Goal: Information Seeking & Learning: Find specific page/section

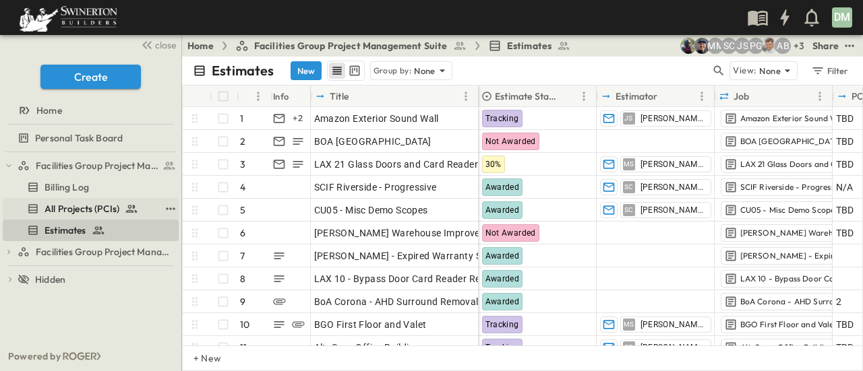
click at [88, 211] on span "All Projects (PCIs)" at bounding box center [81, 208] width 75 height 13
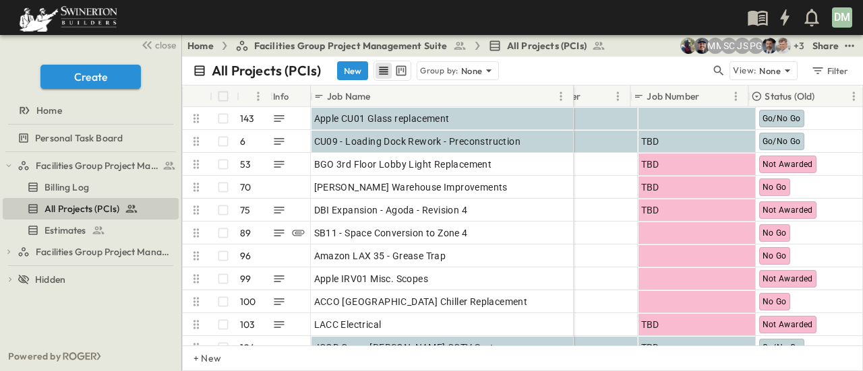
scroll to position [0, 81]
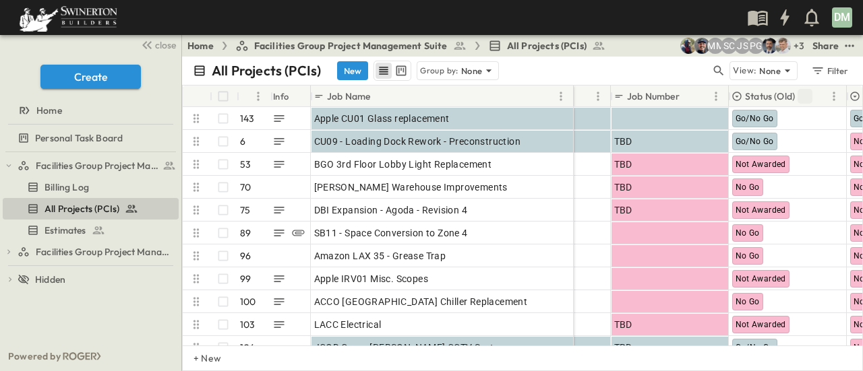
click at [805, 100] on icon "Sort" at bounding box center [805, 96] width 12 height 12
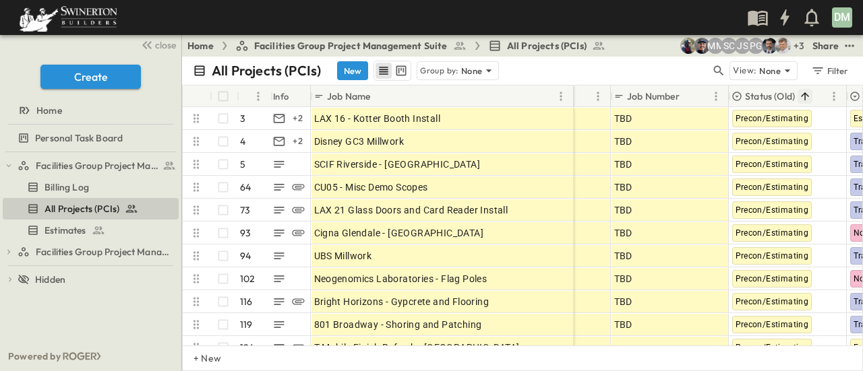
click at [805, 100] on icon "Sort" at bounding box center [805, 96] width 12 height 12
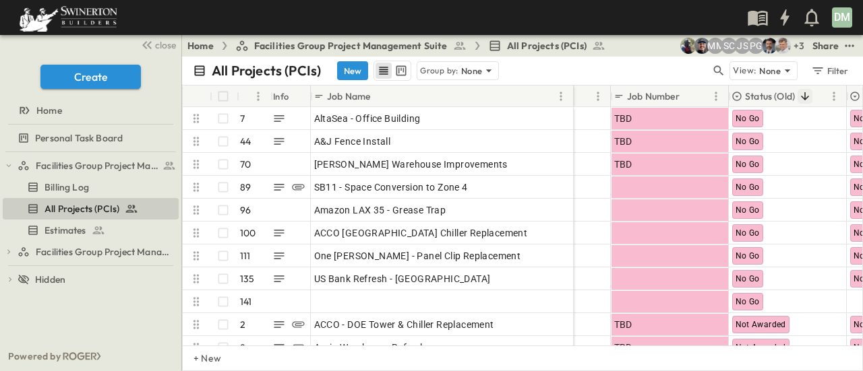
click at [805, 100] on icon "Sort" at bounding box center [805, 96] width 12 height 12
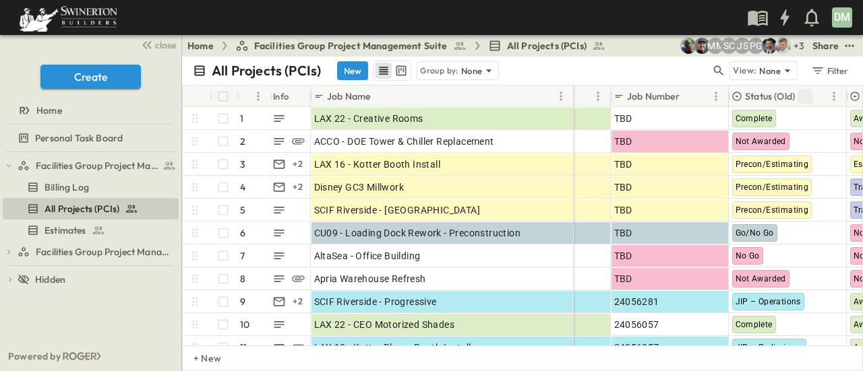
click at [805, 100] on icon "Sort" at bounding box center [805, 96] width 12 height 12
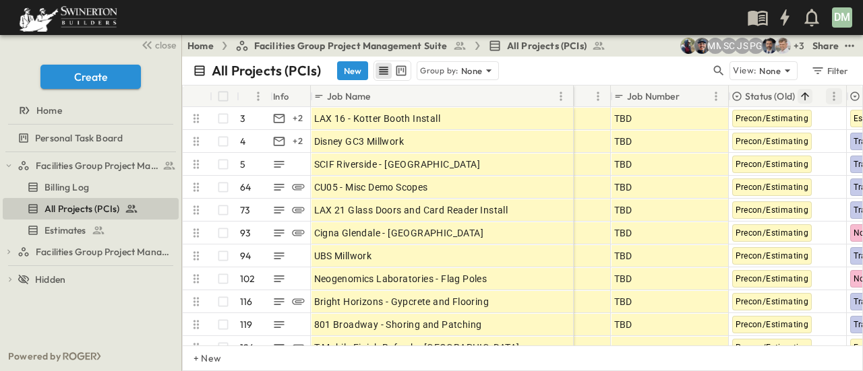
click at [834, 98] on icon "Menu" at bounding box center [833, 96] width 13 height 13
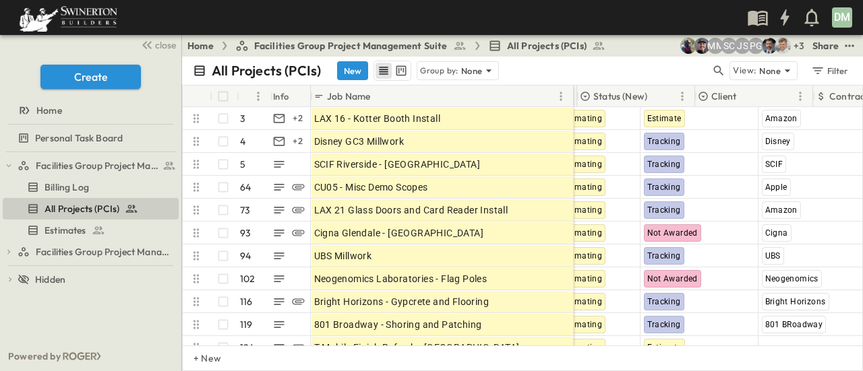
scroll to position [0, 350]
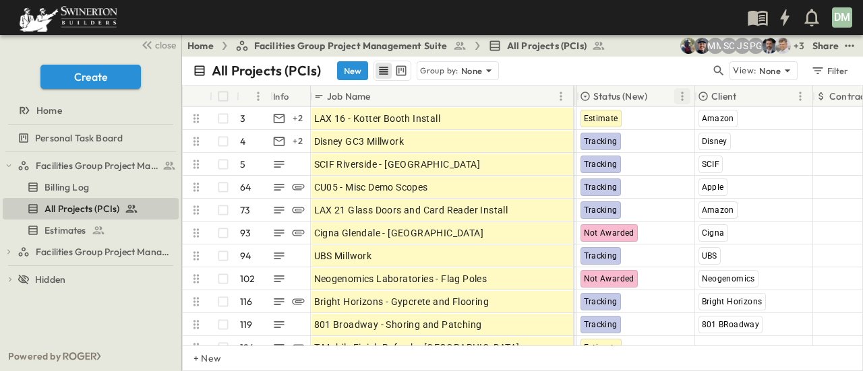
click at [685, 97] on icon "Menu" at bounding box center [681, 96] width 13 height 13
click at [658, 94] on icon "Sort" at bounding box center [657, 96] width 12 height 12
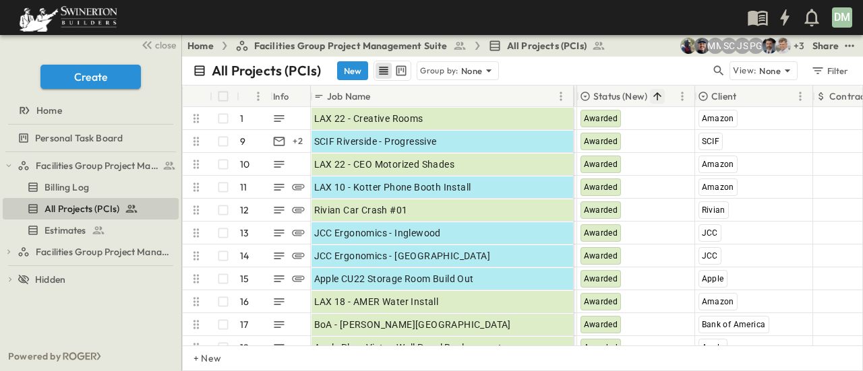
click at [658, 94] on icon "Sort" at bounding box center [657, 96] width 12 height 12
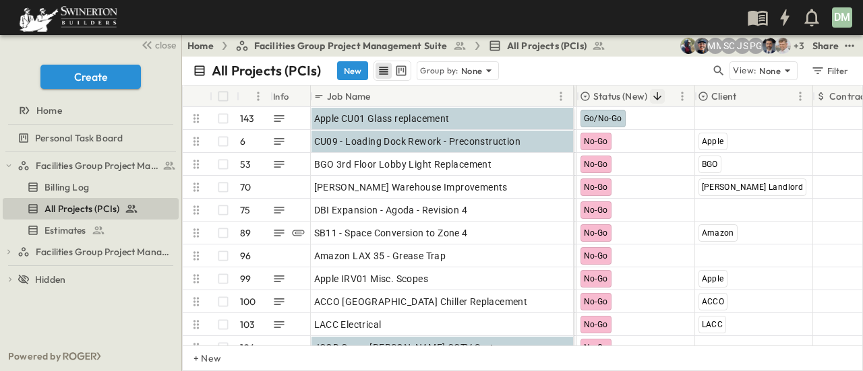
click at [658, 94] on icon "Sort" at bounding box center [657, 96] width 12 height 12
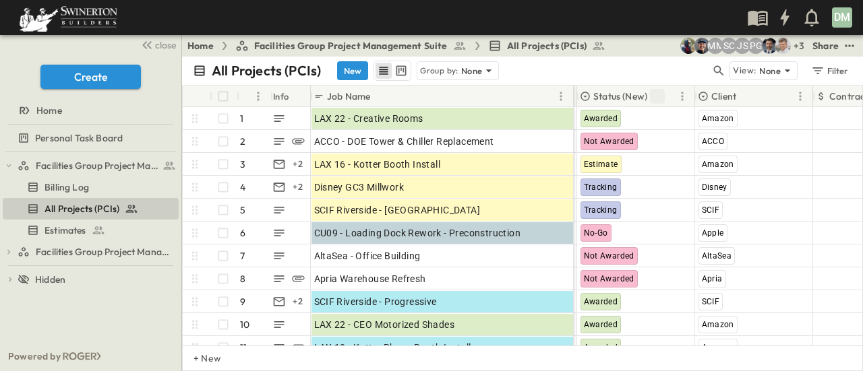
click at [658, 94] on icon "Sort" at bounding box center [657, 96] width 12 height 12
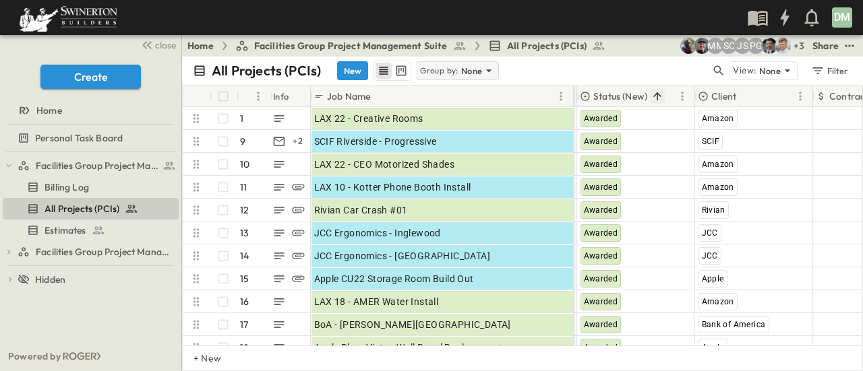
click at [491, 69] on icon at bounding box center [488, 70] width 13 height 13
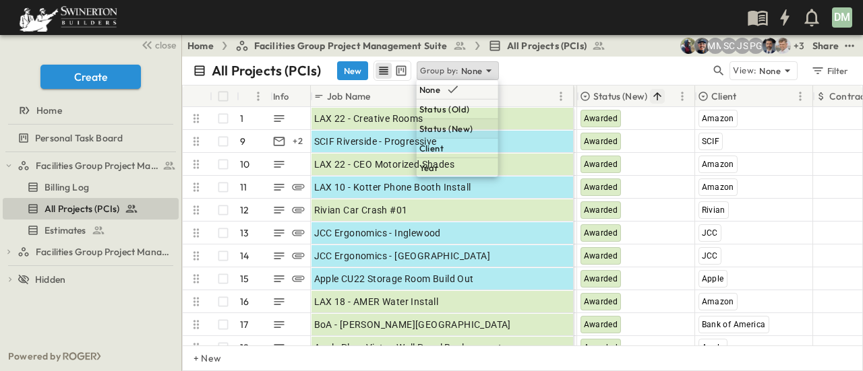
click at [448, 123] on p "Status (New)" at bounding box center [446, 128] width 54 height 13
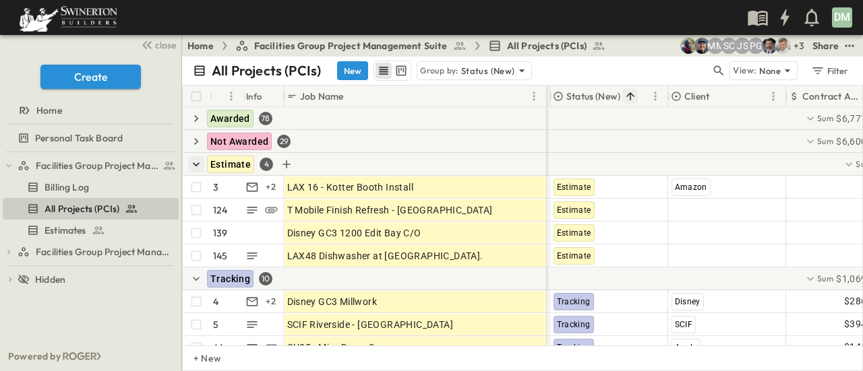
click at [195, 161] on icon "button" at bounding box center [195, 164] width 13 height 13
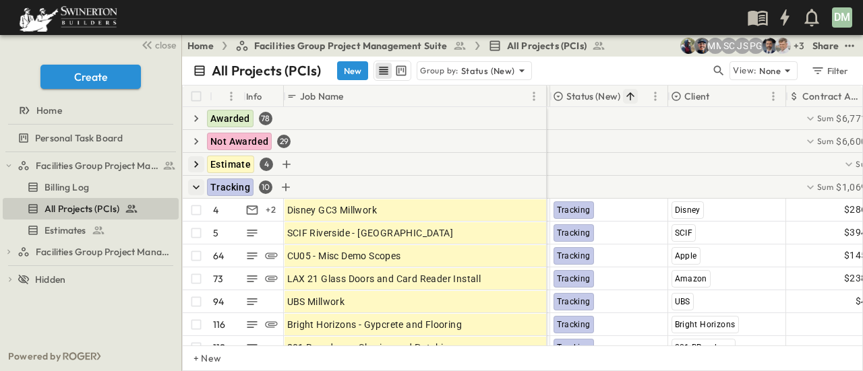
click at [191, 182] on icon "button" at bounding box center [195, 187] width 13 height 13
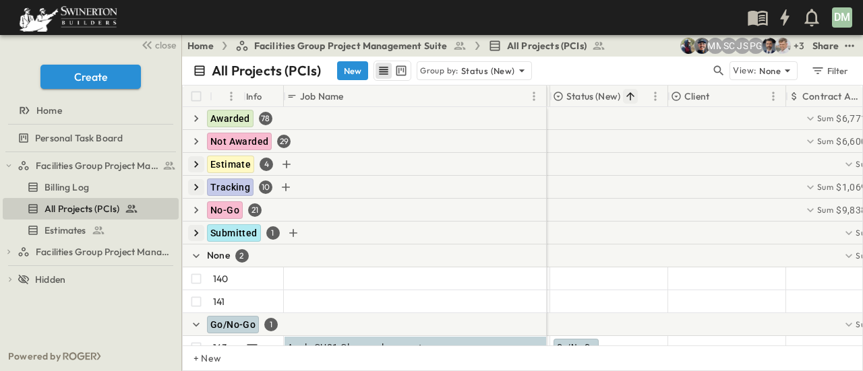
click at [197, 235] on icon "button" at bounding box center [195, 232] width 13 height 13
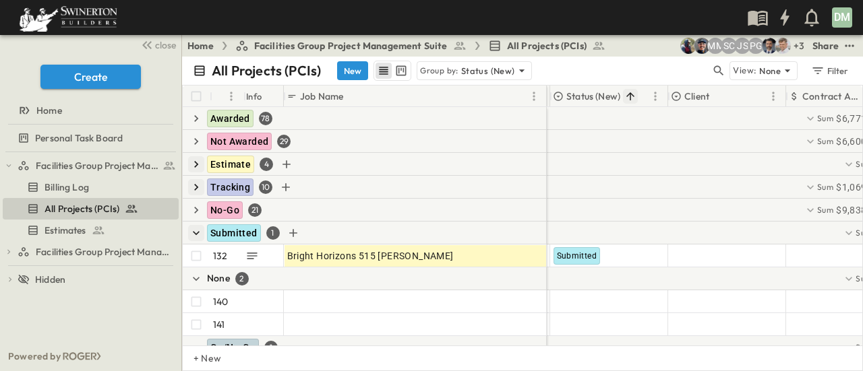
click at [197, 230] on icon "button" at bounding box center [195, 232] width 13 height 13
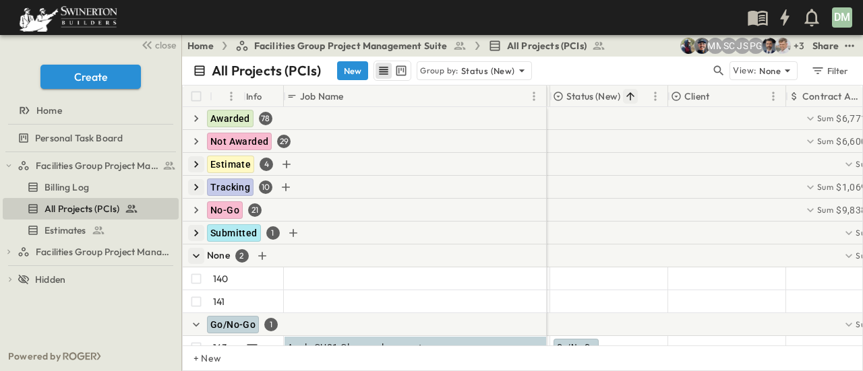
click at [197, 253] on icon "button" at bounding box center [195, 255] width 13 height 13
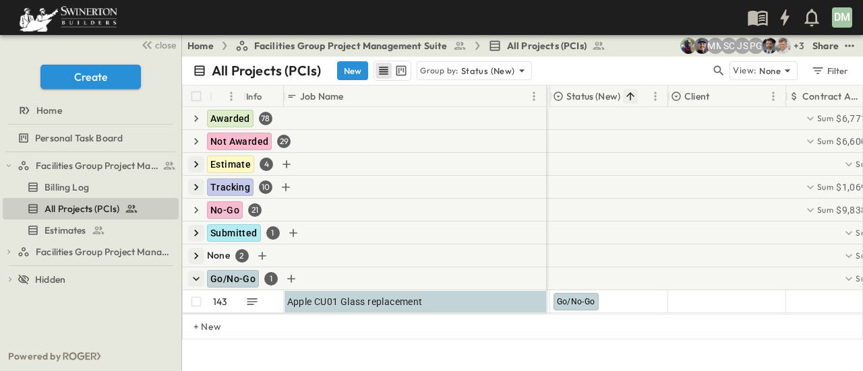
click at [191, 273] on icon "button" at bounding box center [195, 278] width 13 height 13
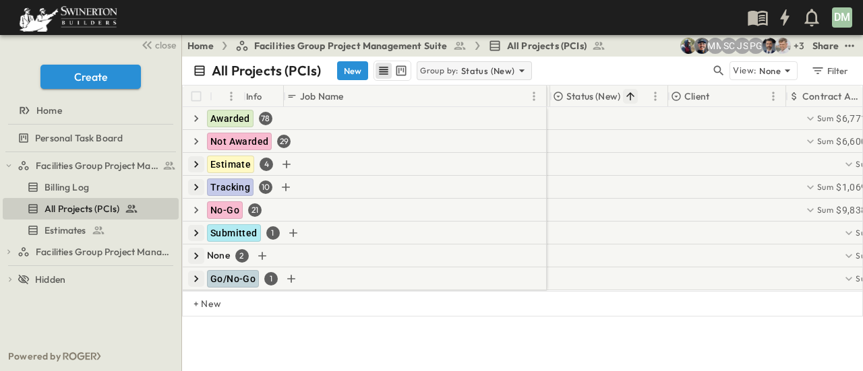
click at [520, 70] on icon at bounding box center [521, 70] width 13 height 13
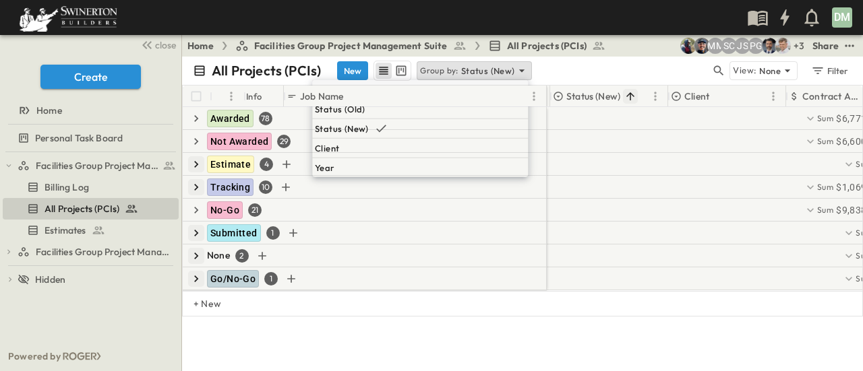
click at [452, 87] on div "None" at bounding box center [420, 89] width 216 height 19
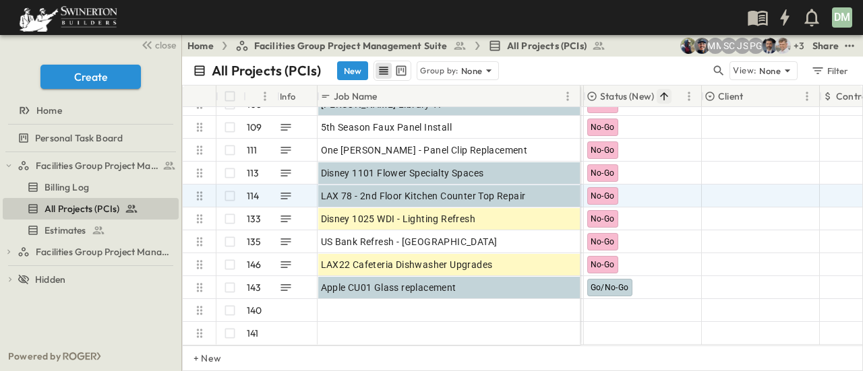
scroll to position [3117, 350]
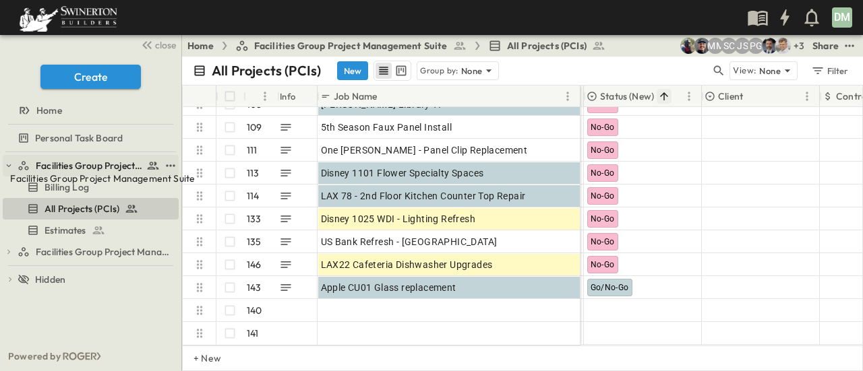
click at [92, 160] on span "Facilities Group Project Management Suite" at bounding box center [89, 165] width 107 height 13
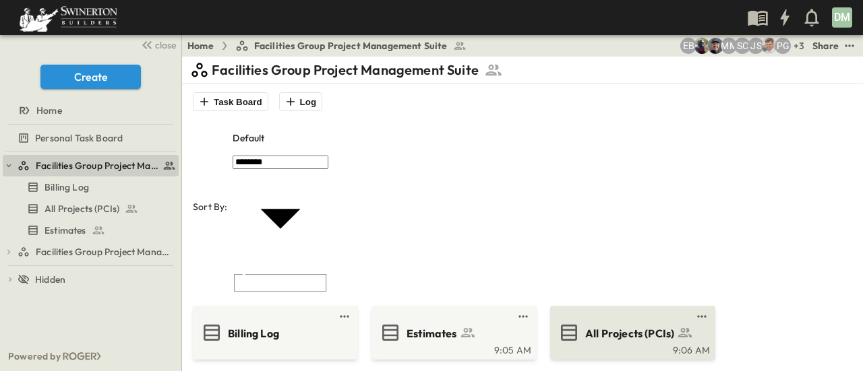
click at [639, 326] on span "All Projects (PCIs)" at bounding box center [629, 334] width 89 height 16
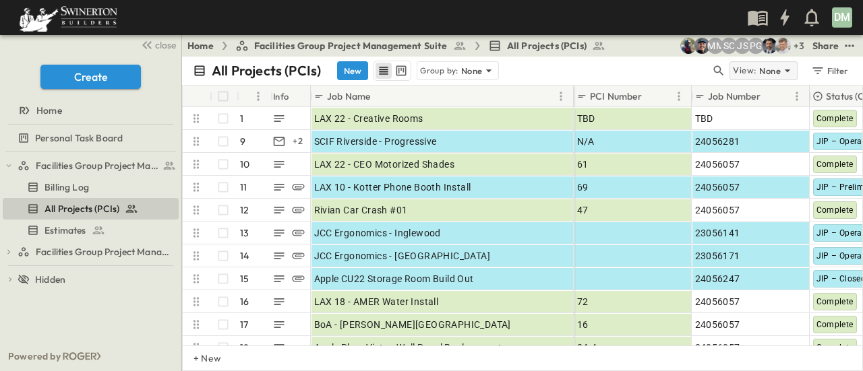
click at [793, 70] on icon at bounding box center [787, 70] width 13 height 13
click at [688, 73] on div "All Projects (PCIs) New Group by: None" at bounding box center [452, 71] width 518 height 20
click at [828, 189] on span "JIP – Preliminary" at bounding box center [850, 187] width 68 height 9
click at [820, 96] on icon at bounding box center [817, 96] width 11 height 11
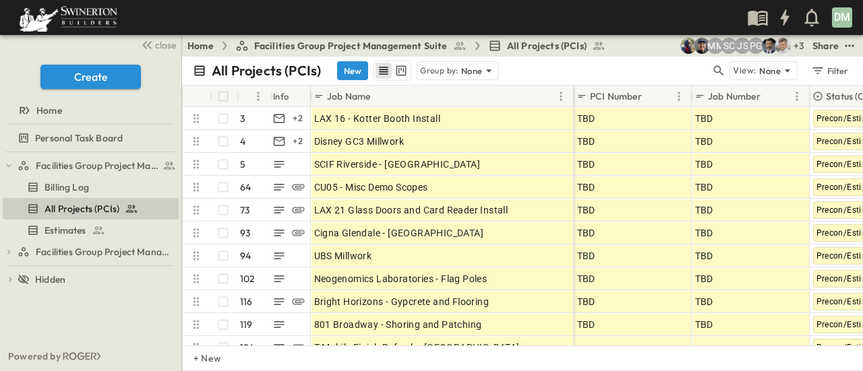
click at [820, 96] on icon at bounding box center [817, 96] width 11 height 11
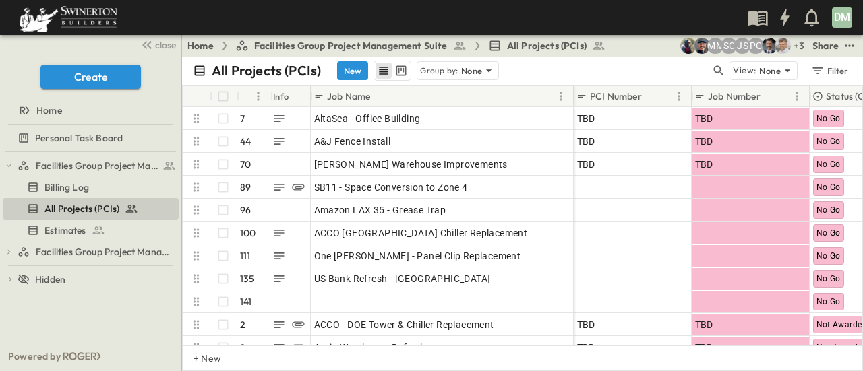
click at [820, 96] on icon at bounding box center [817, 96] width 11 height 11
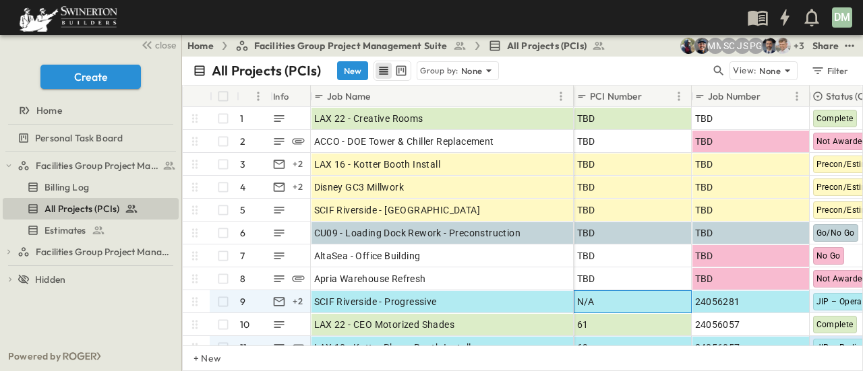
click at [622, 301] on div "N/A" at bounding box center [632, 302] width 111 height 19
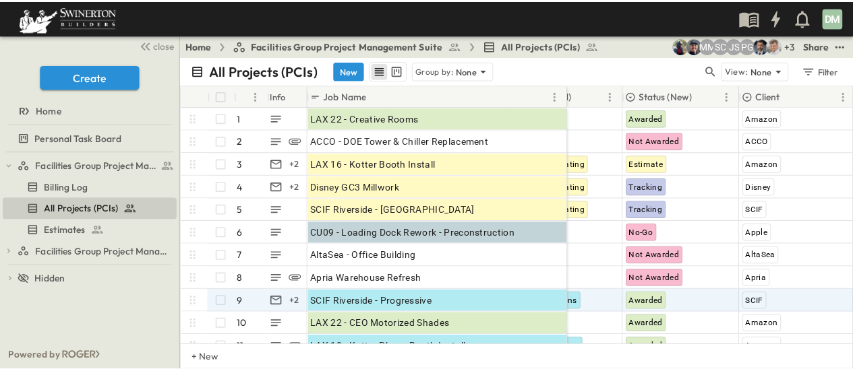
scroll to position [0, 271]
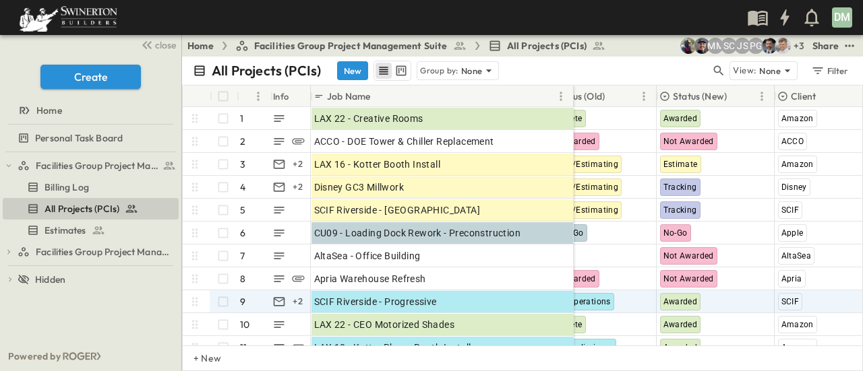
click at [667, 96] on icon at bounding box center [664, 96] width 11 height 11
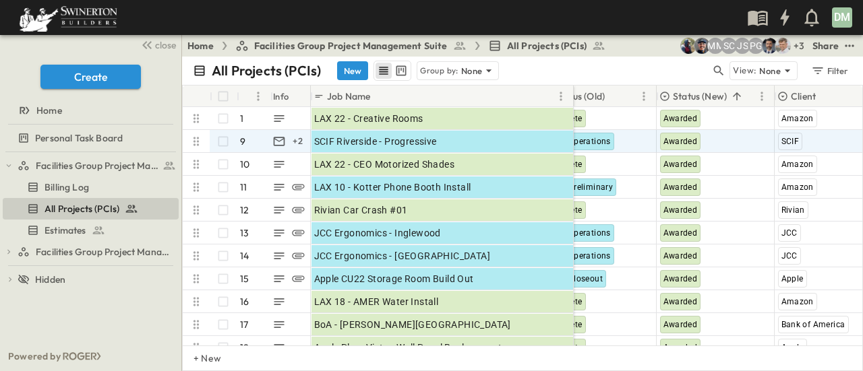
click at [666, 96] on icon at bounding box center [664, 96] width 11 height 11
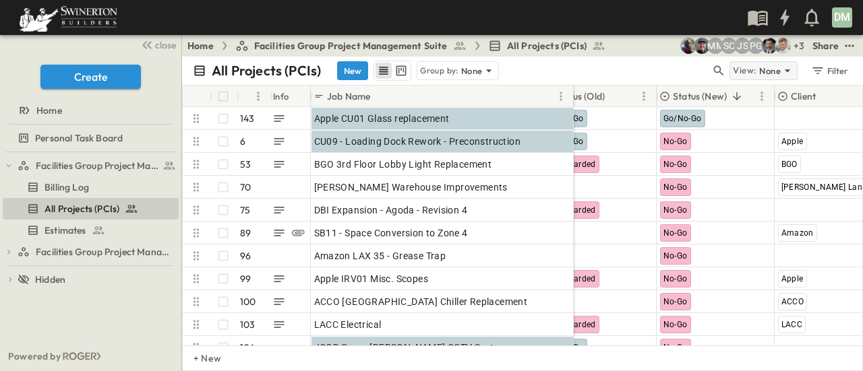
click at [792, 69] on icon at bounding box center [787, 70] width 13 height 13
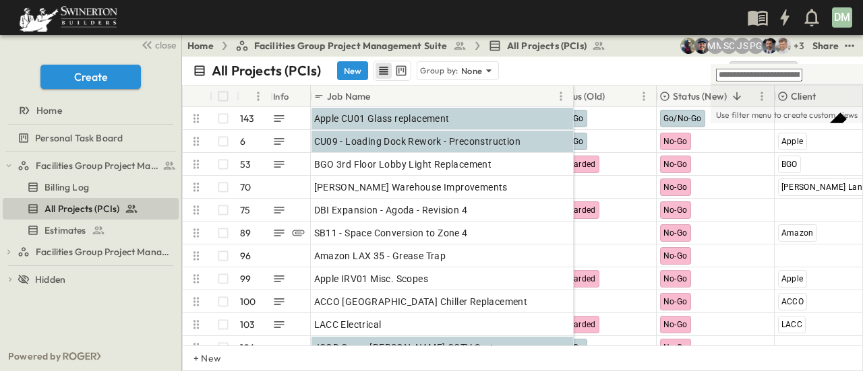
click at [726, 136] on p "None" at bounding box center [731, 142] width 24 height 13
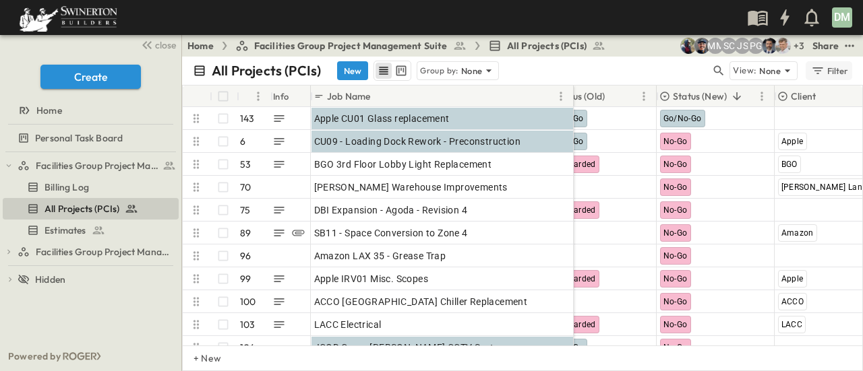
click at [826, 68] on div "Filter" at bounding box center [829, 70] width 38 height 15
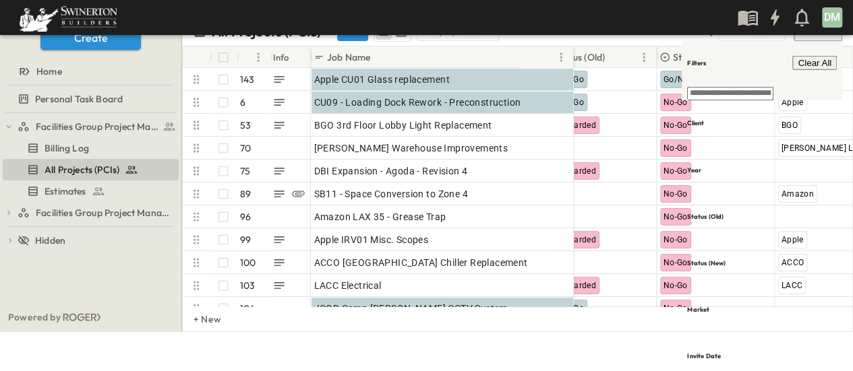
scroll to position [73, 0]
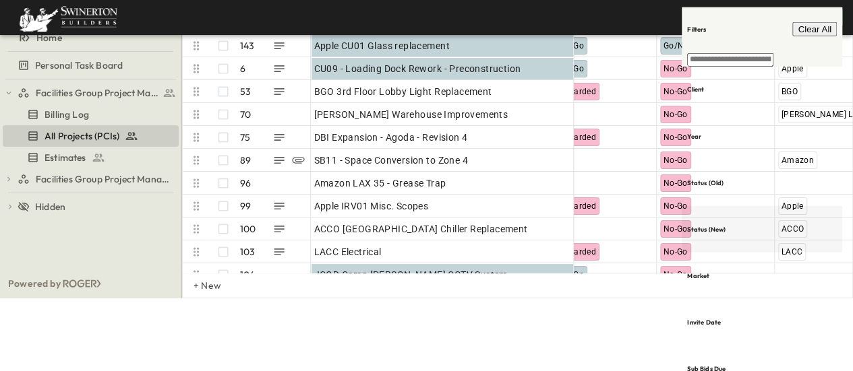
click at [751, 206] on div "Status (New)" at bounding box center [761, 229] width 160 height 47
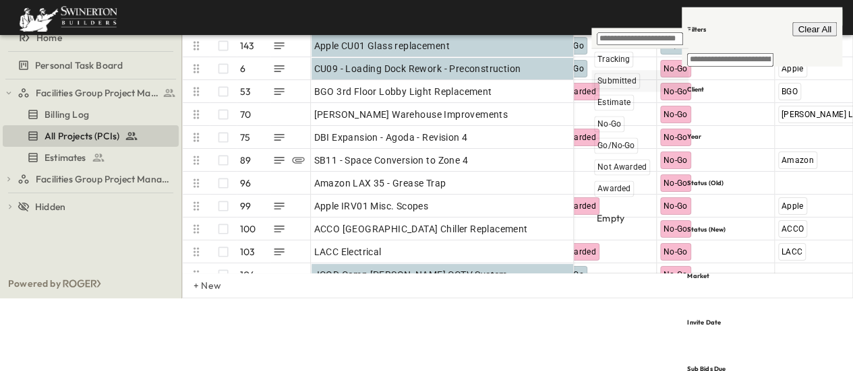
click at [622, 80] on span "Submitted" at bounding box center [616, 80] width 39 height 11
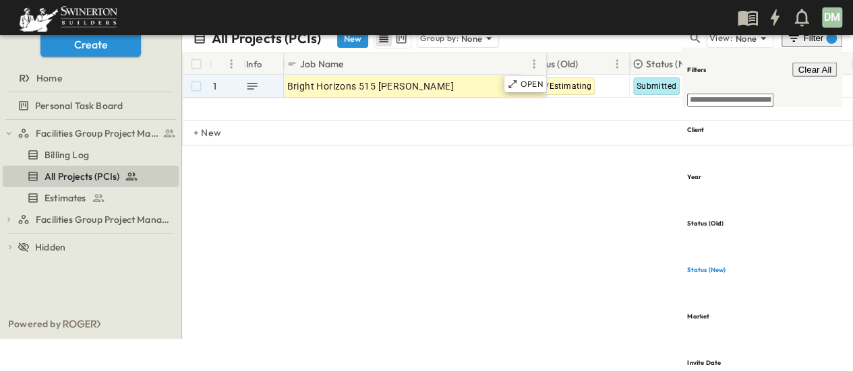
scroll to position [0, 0]
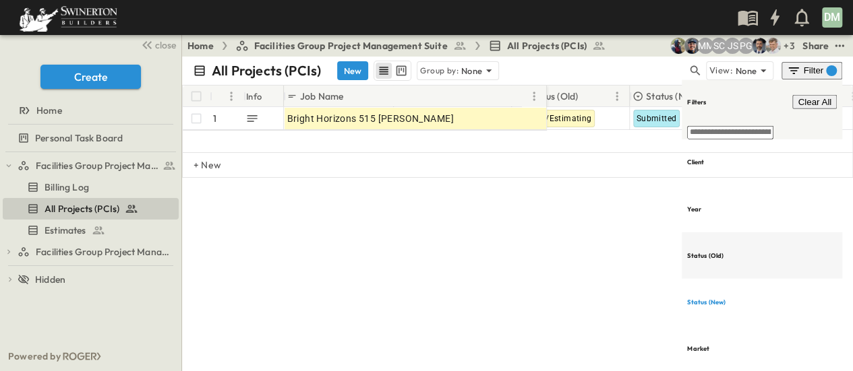
click at [750, 232] on div "Status (Old)" at bounding box center [761, 255] width 160 height 47
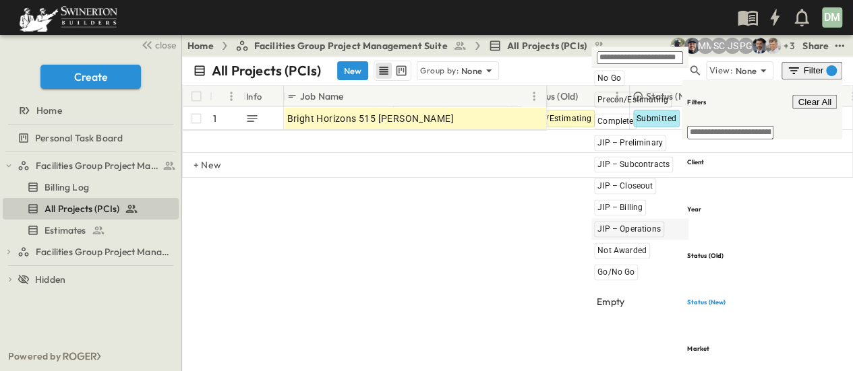
click at [621, 230] on span "JIP – Operations" at bounding box center [628, 229] width 63 height 11
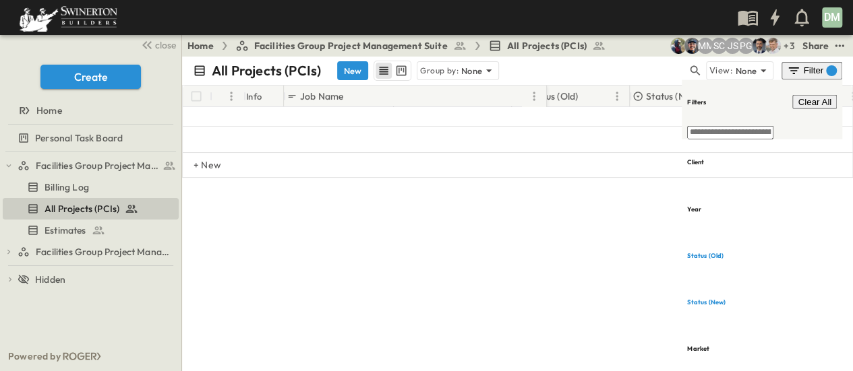
click at [654, 67] on div "All Projects (PCIs) New Group by: None" at bounding box center [440, 71] width 494 height 20
click at [535, 72] on div "All Projects (PCIs) New Group by: None" at bounding box center [440, 71] width 494 height 20
click at [832, 80] on h6 "2" at bounding box center [831, 86] width 7 height 13
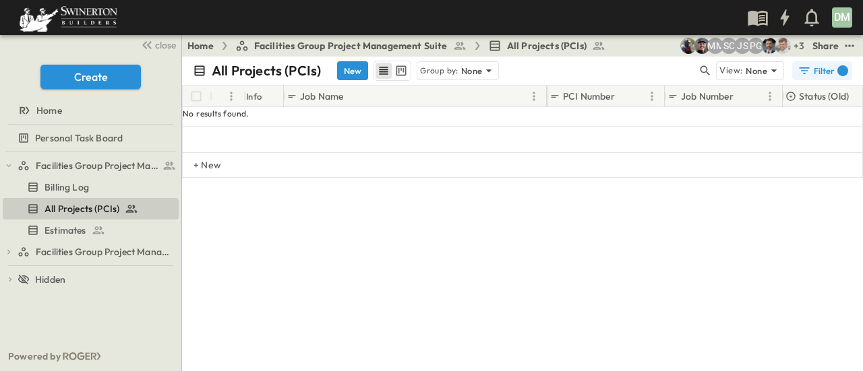
click at [840, 79] on h6 "2" at bounding box center [842, 85] width 7 height 13
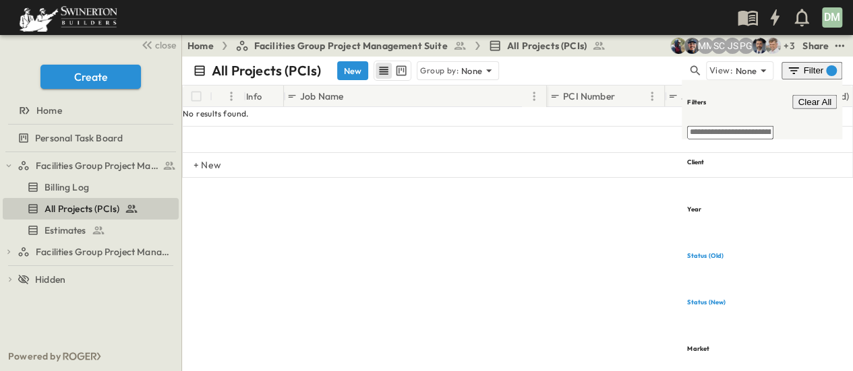
click at [818, 97] on span "Clear All" at bounding box center [814, 102] width 34 height 10
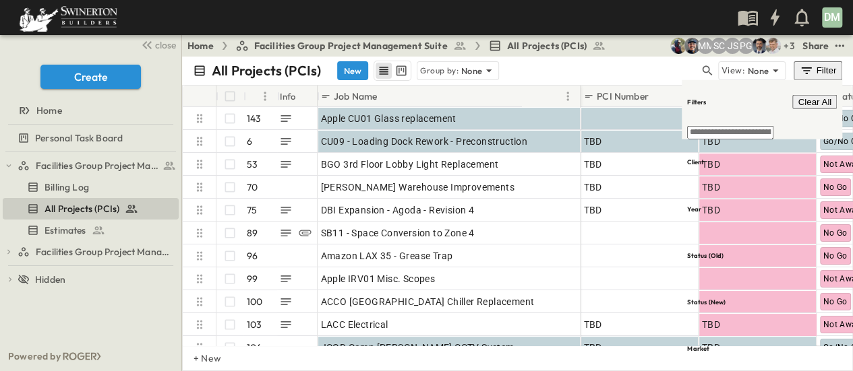
click at [670, 73] on div "All Projects (PCIs) New Group by: None" at bounding box center [446, 71] width 506 height 20
click at [822, 72] on div "Filter" at bounding box center [818, 70] width 38 height 15
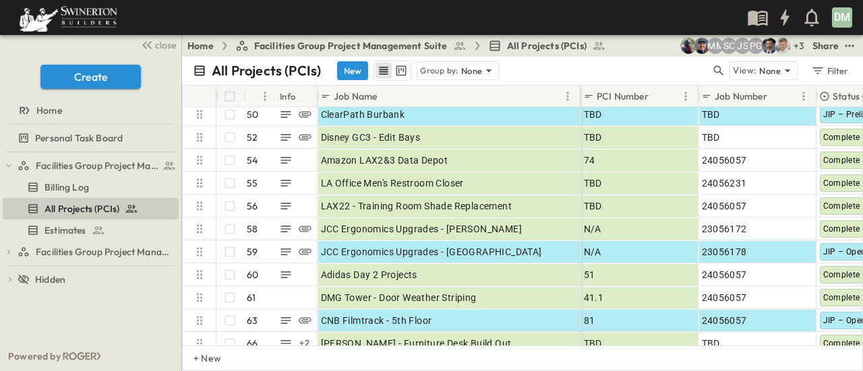
scroll to position [2089, 0]
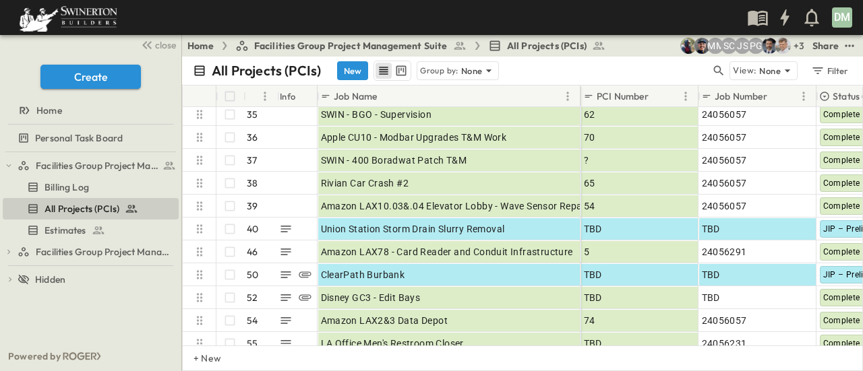
click at [825, 94] on icon at bounding box center [824, 96] width 11 height 11
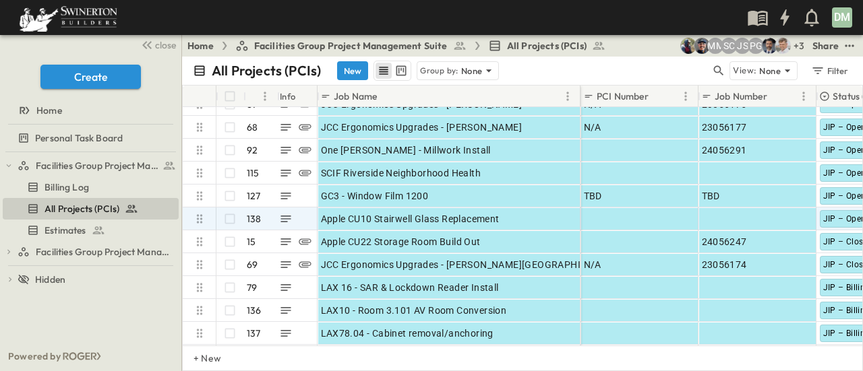
scroll to position [1095, 0]
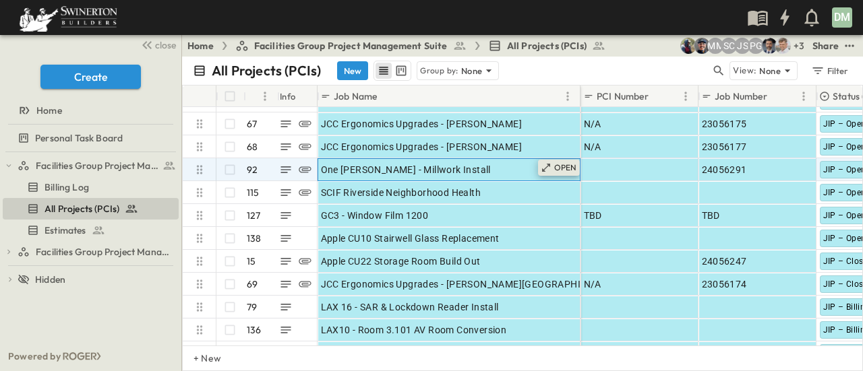
click at [558, 168] on p "OPEN" at bounding box center [565, 167] width 23 height 11
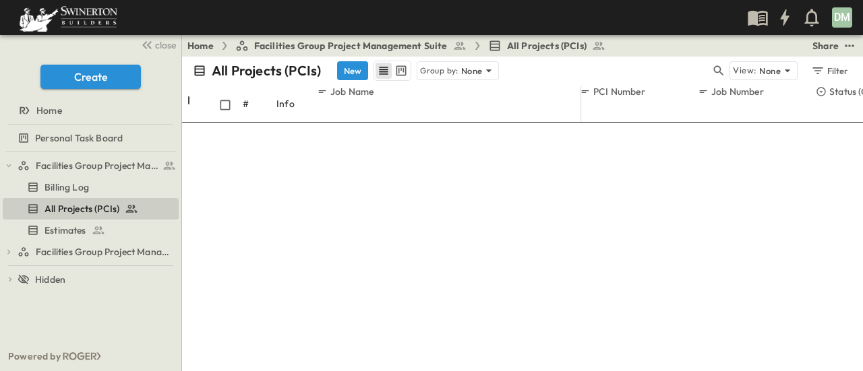
scroll to position [202, 0]
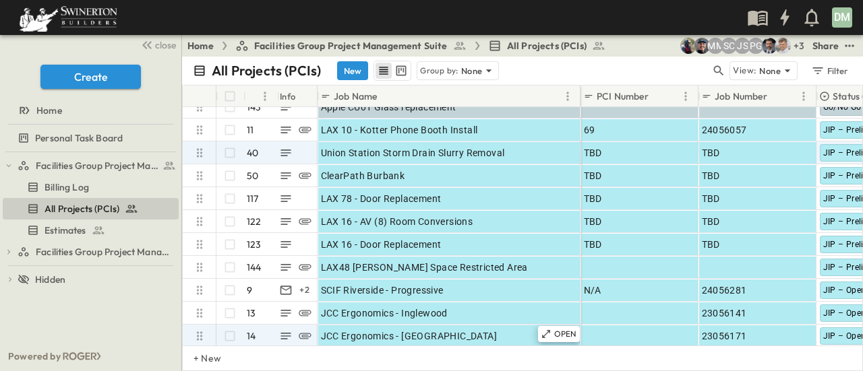
scroll to position [758, 0]
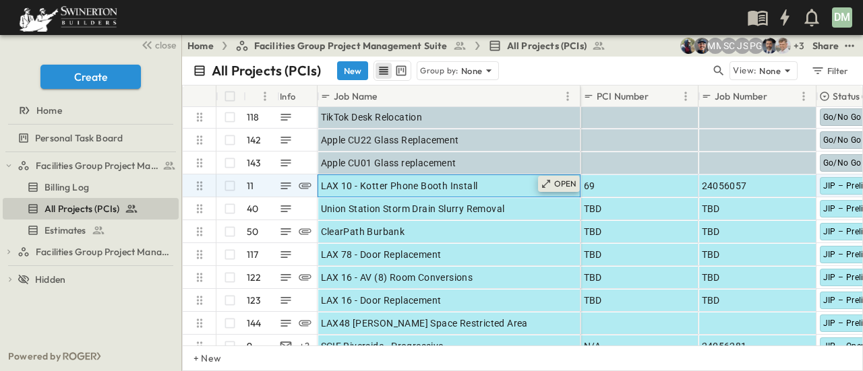
click at [555, 184] on p "OPEN" at bounding box center [565, 184] width 23 height 11
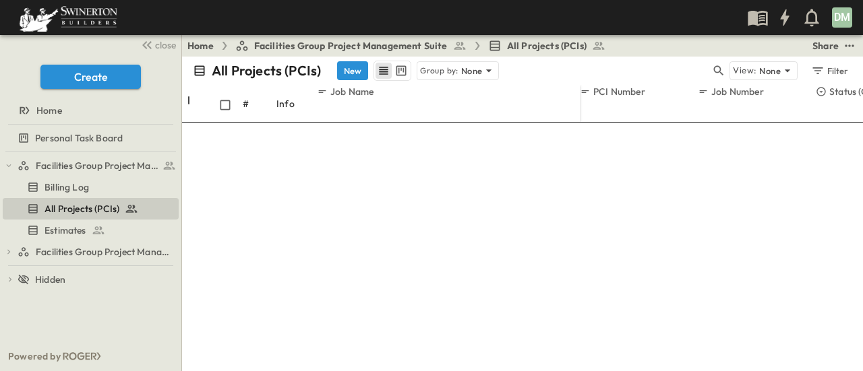
scroll to position [135, 0]
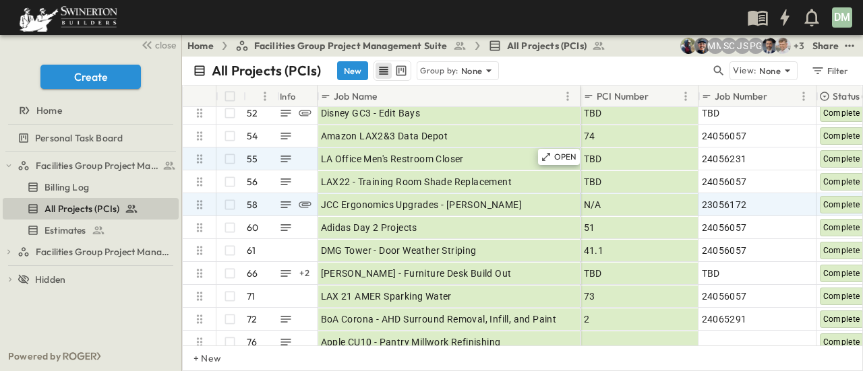
scroll to position [1971, 0]
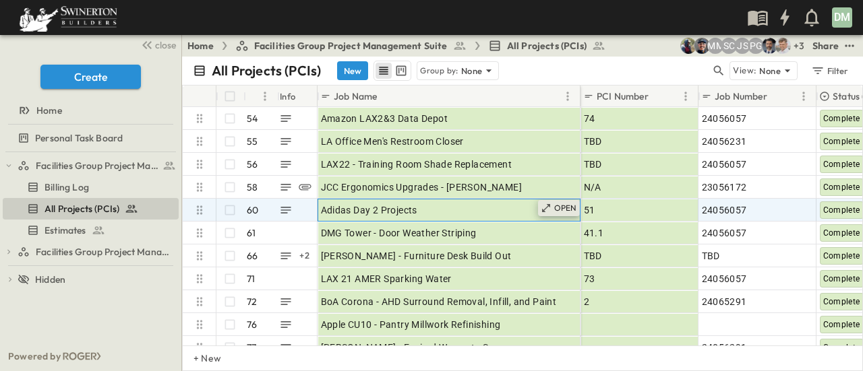
click at [572, 207] on p "OPEN" at bounding box center [565, 208] width 23 height 11
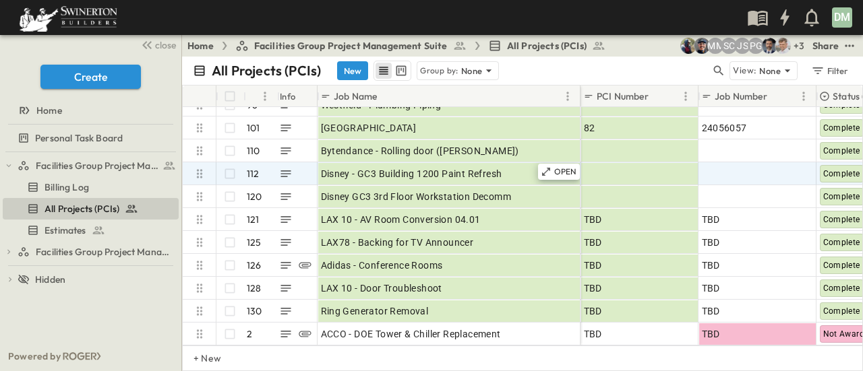
scroll to position [2375, 0]
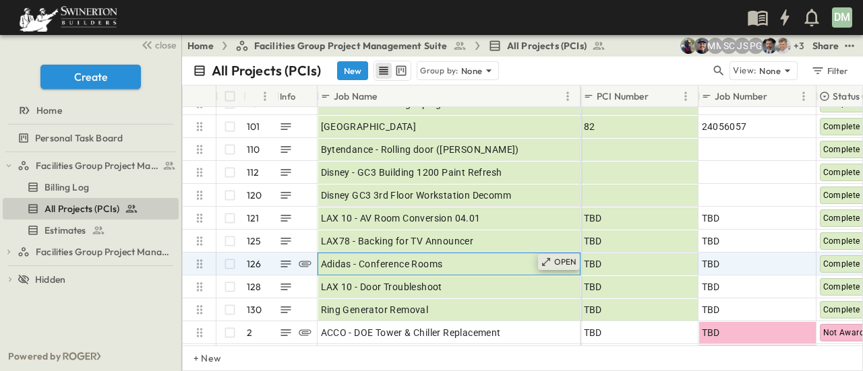
click at [558, 261] on p "OPEN" at bounding box center [565, 262] width 23 height 11
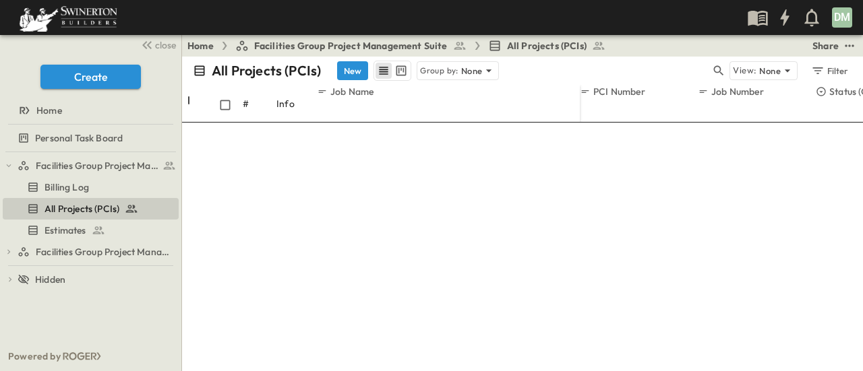
type input "*"
drag, startPoint x: 837, startPoint y: 21, endPoint x: 829, endPoint y: 25, distance: 9.0
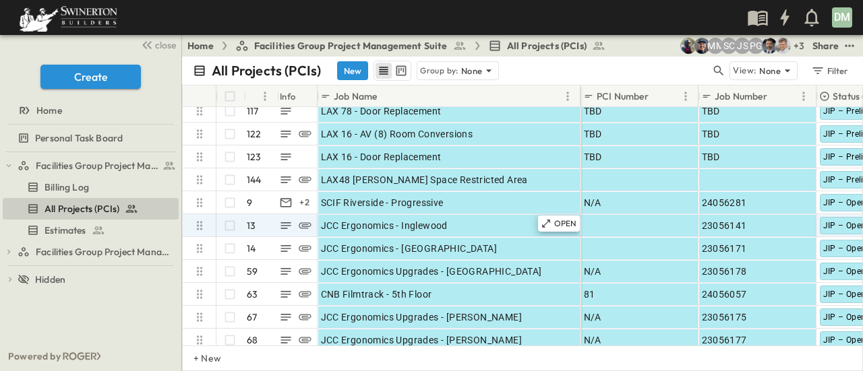
scroll to position [825, 0]
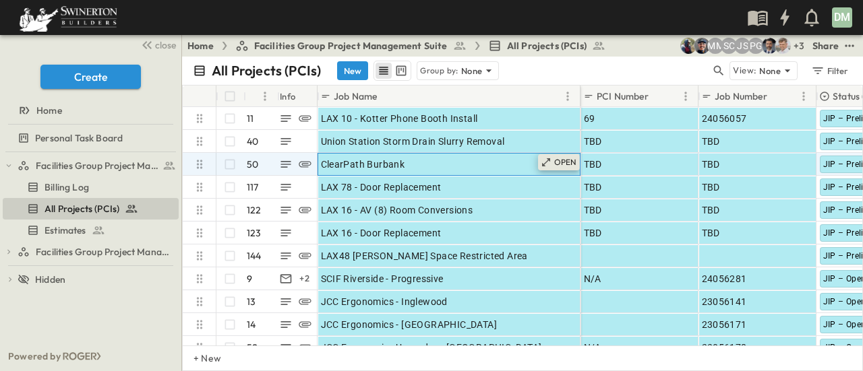
click at [555, 161] on p "OPEN" at bounding box center [565, 162] width 23 height 11
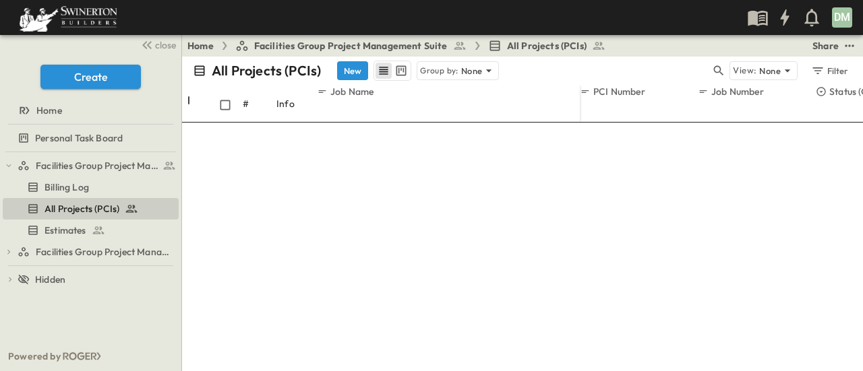
scroll to position [404, 0]
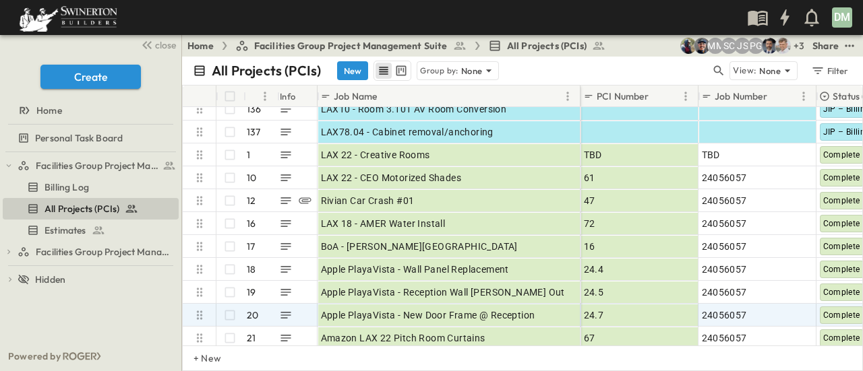
scroll to position [1297, 0]
